Goal: Check status: Check status

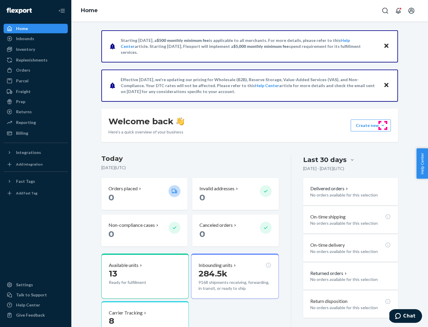
click at [383, 125] on button "Create new Create new inbound Create new order Create new product" at bounding box center [371, 125] width 40 height 12
click at [20, 102] on div "Prep" at bounding box center [20, 102] width 9 height 6
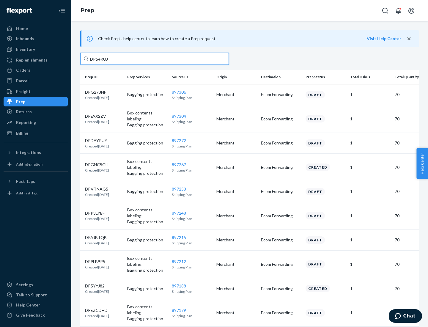
type input "DP54RUJL"
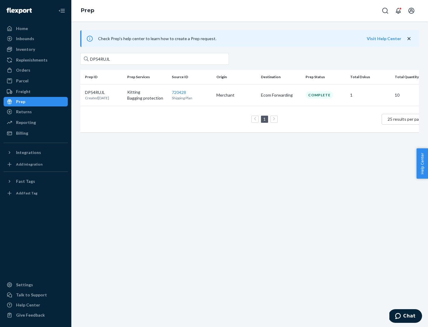
click at [104, 92] on p "DP54RUJL" at bounding box center [97, 92] width 24 height 6
